Goal: Information Seeking & Learning: Learn about a topic

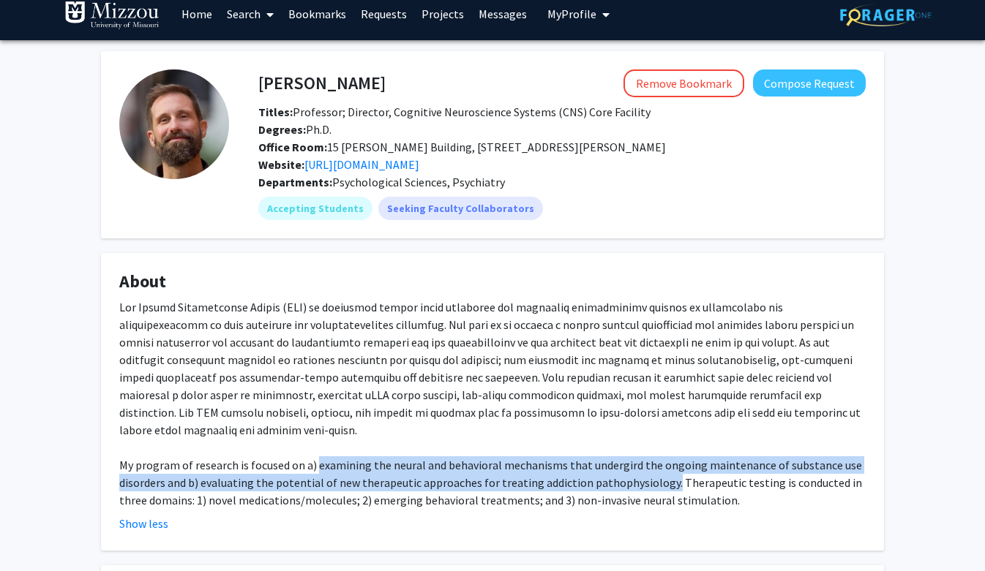
scroll to position [29, 0]
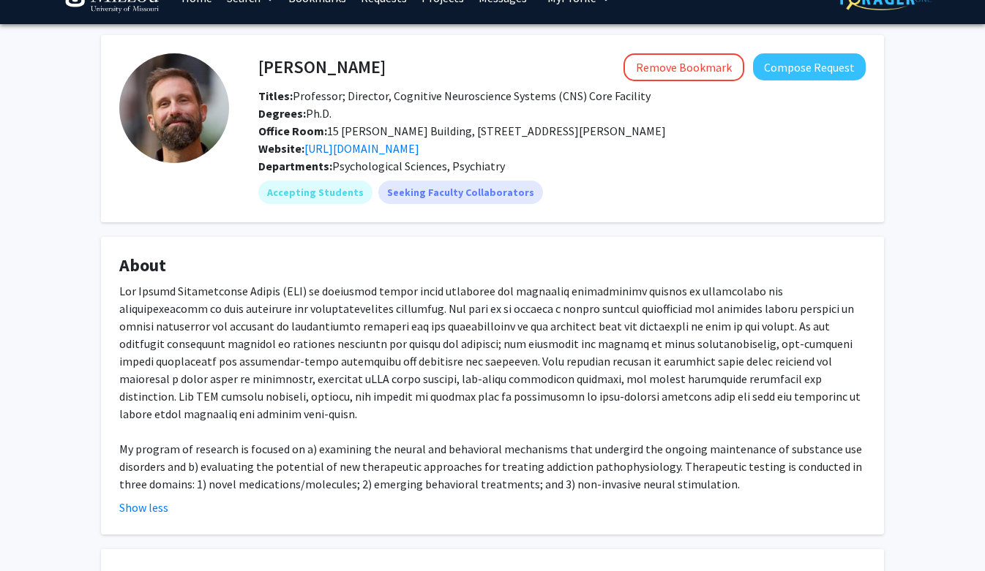
click at [601, 335] on div "My program of research is focused on a) examining the neural and behavioral mec…" at bounding box center [492, 387] width 746 height 211
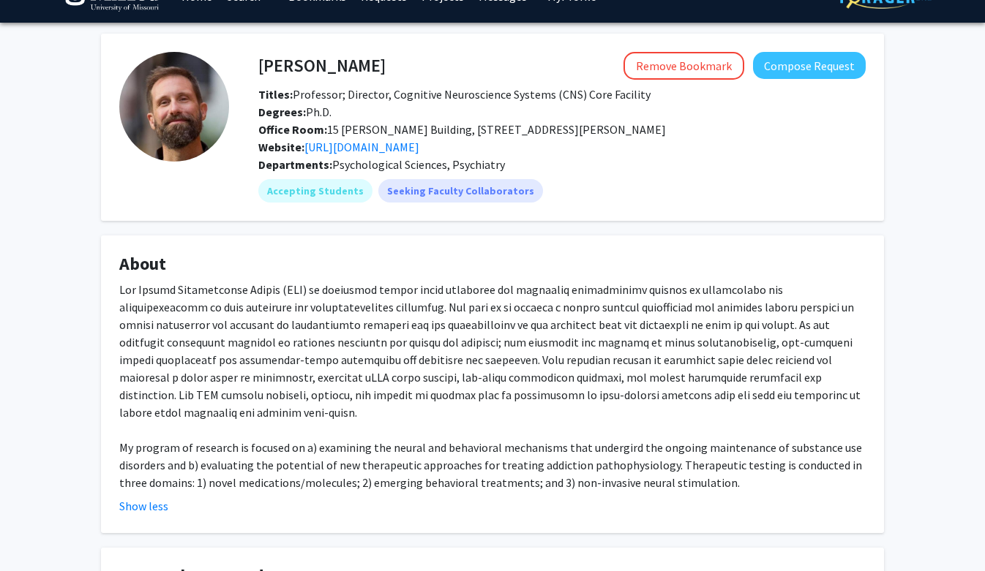
scroll to position [37, 0]
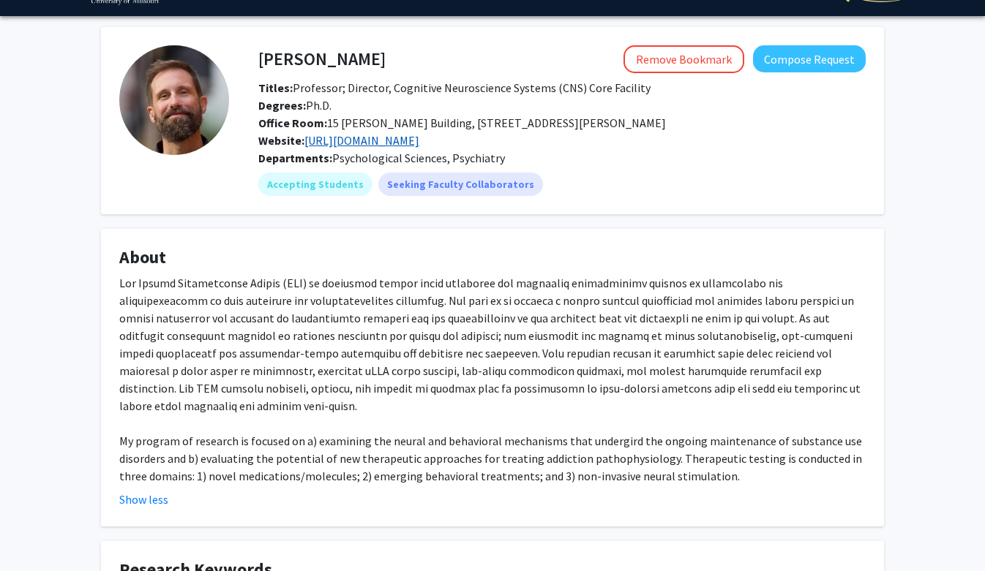
click at [355, 138] on link "https://www.healthneurosciencecenter.com/" at bounding box center [361, 140] width 115 height 15
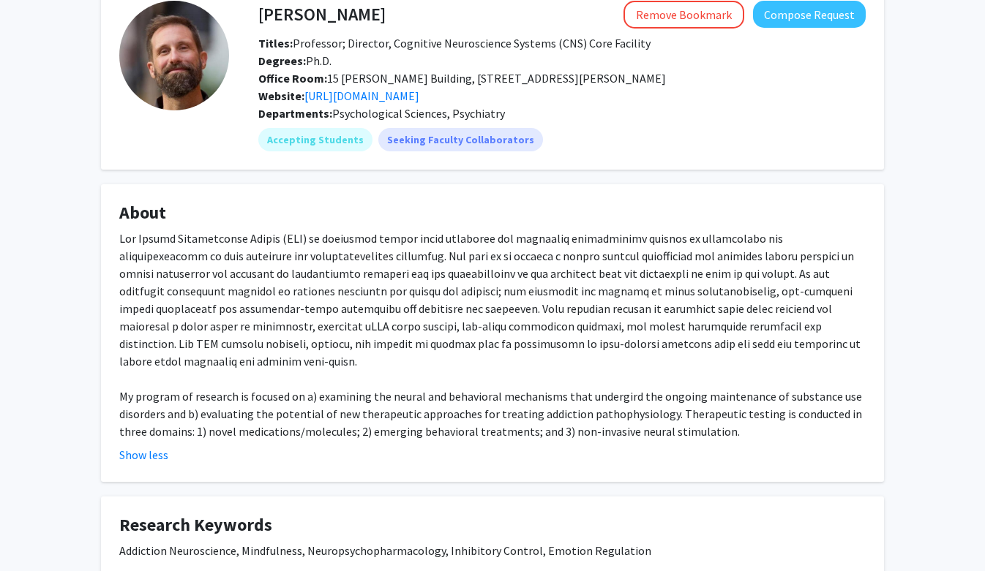
scroll to position [90, 0]
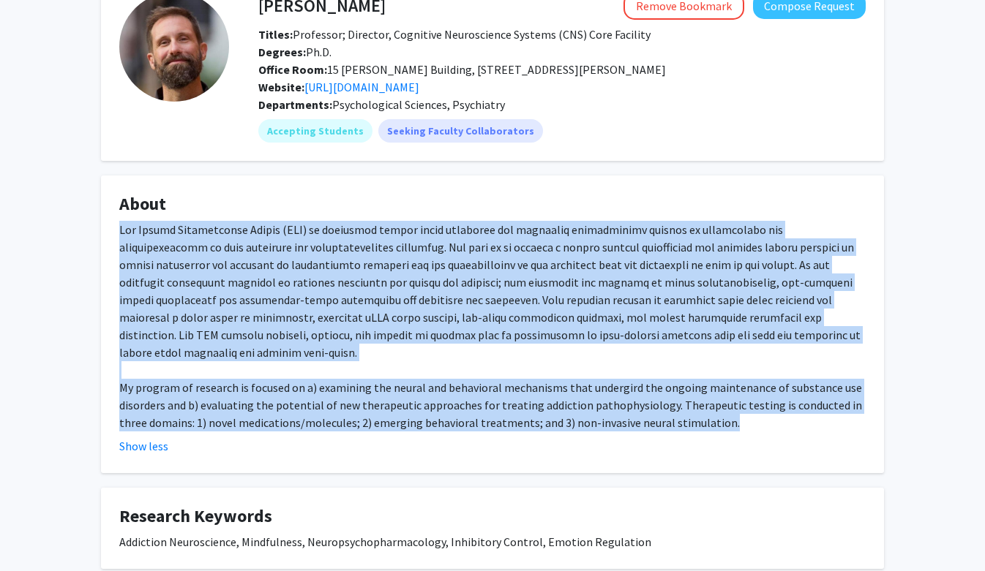
drag, startPoint x: 117, startPoint y: 228, endPoint x: 737, endPoint y: 412, distance: 646.6
click at [737, 412] on fg-card "About My program of research is focused on a) examining the neural and behavior…" at bounding box center [492, 325] width 783 height 298
copy div "The Health Neuroscience Center (HNC) is organized around using cognitive and af…"
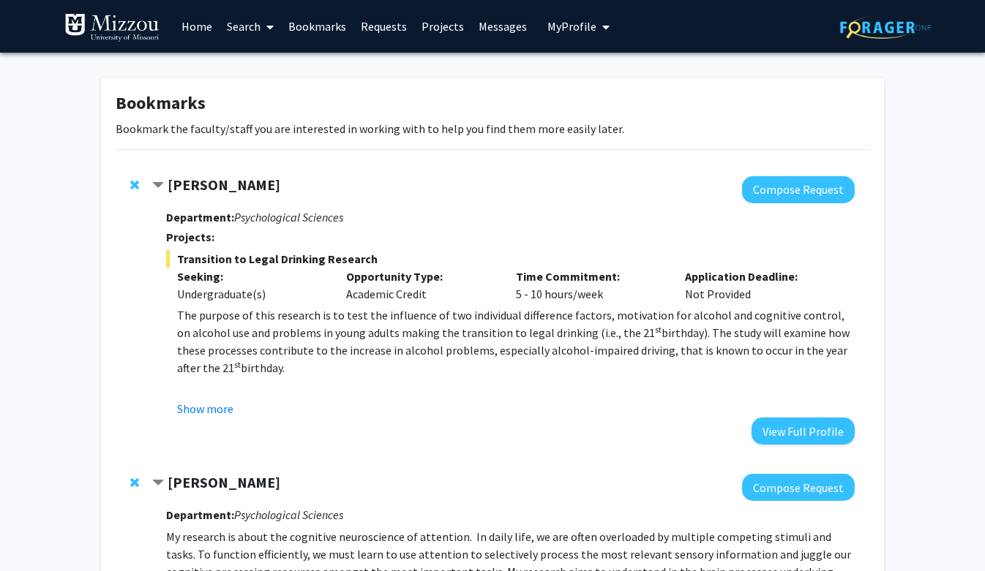
scroll to position [1002, 0]
